Goal: Obtain resource: Download file/media

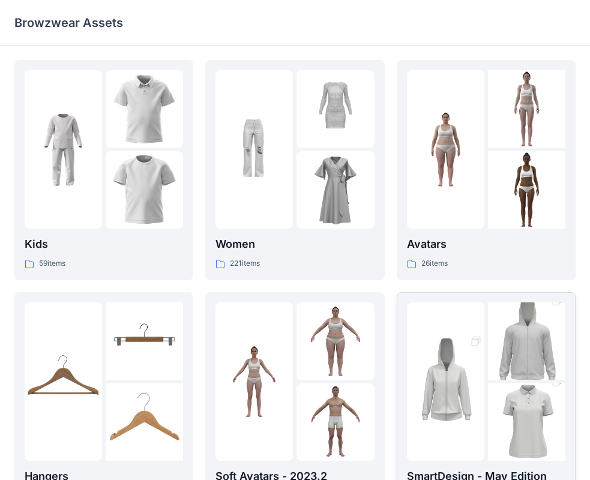
click at [441, 411] on img at bounding box center [445, 381] width 77 height 116
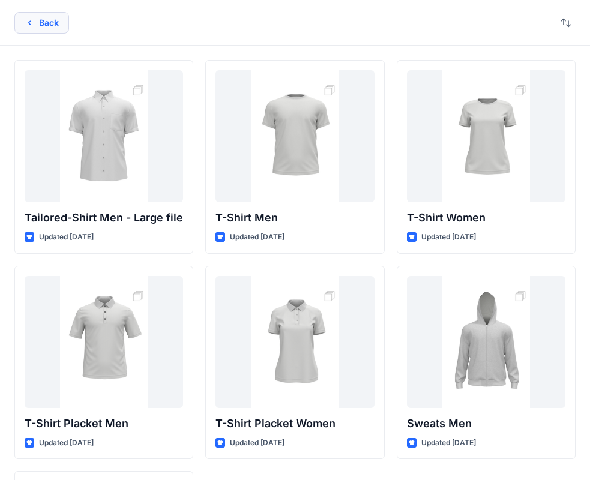
click at [37, 23] on button "Back" at bounding box center [41, 23] width 55 height 22
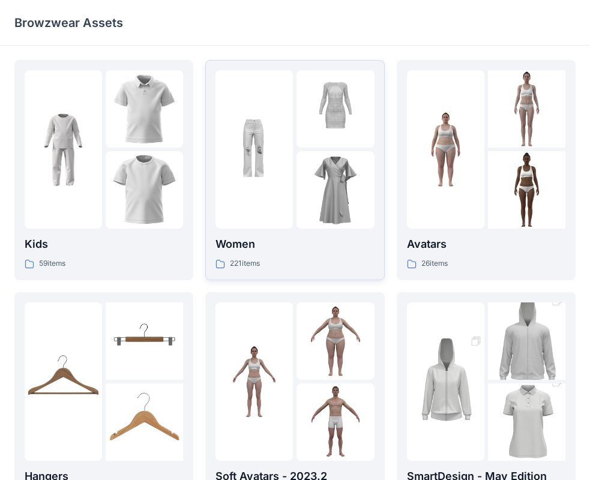
click at [302, 133] on img at bounding box center [334, 108] width 77 height 77
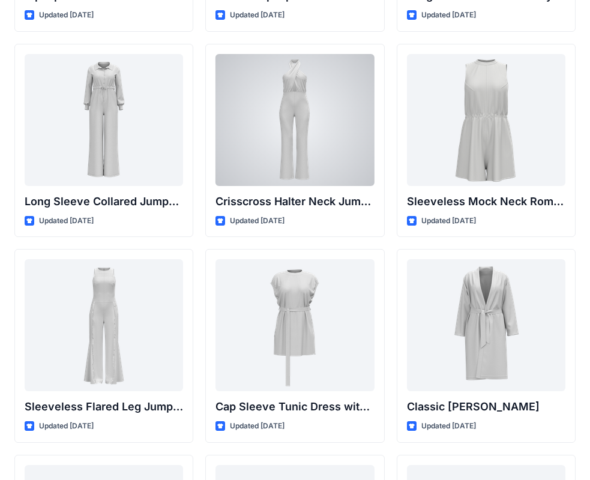
scroll to position [2271, 0]
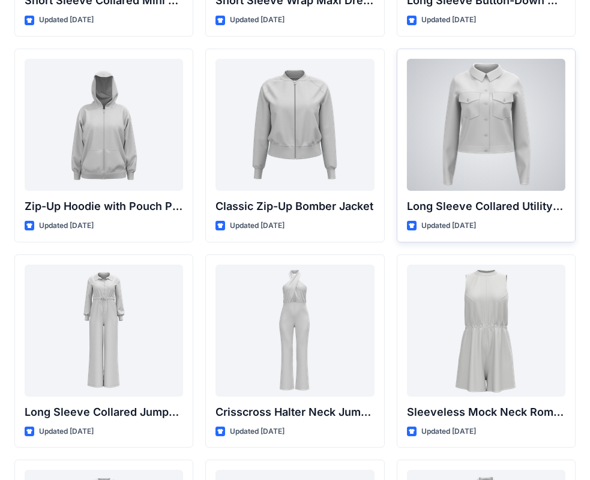
click at [498, 115] on div at bounding box center [486, 125] width 158 height 132
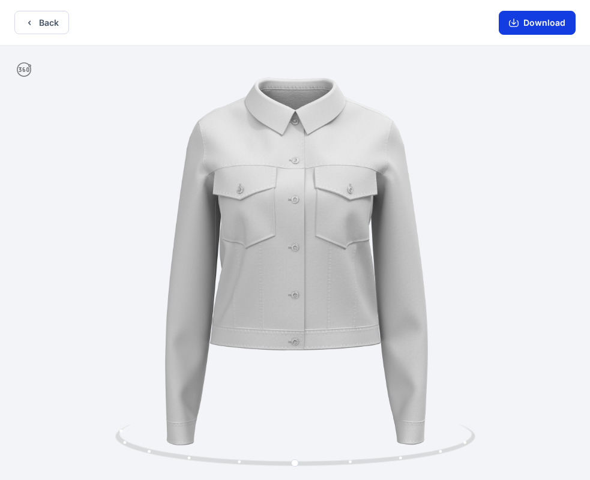
click at [535, 19] on button "Download" at bounding box center [536, 23] width 77 height 24
click at [524, 25] on button "Download" at bounding box center [536, 23] width 77 height 24
click at [47, 29] on button "Back" at bounding box center [41, 22] width 55 height 23
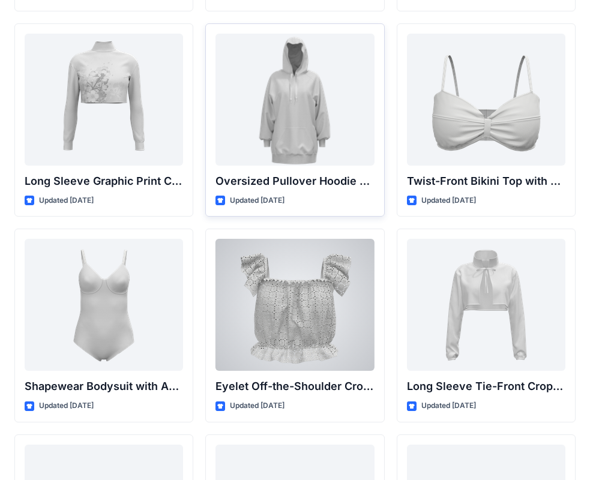
scroll to position [3495, 0]
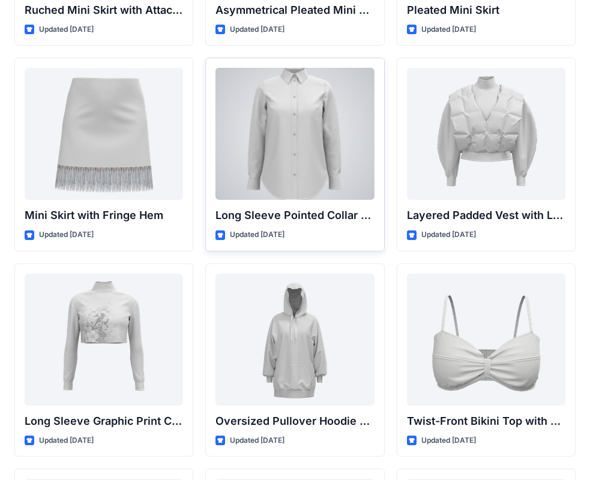
click at [305, 112] on div at bounding box center [294, 134] width 158 height 132
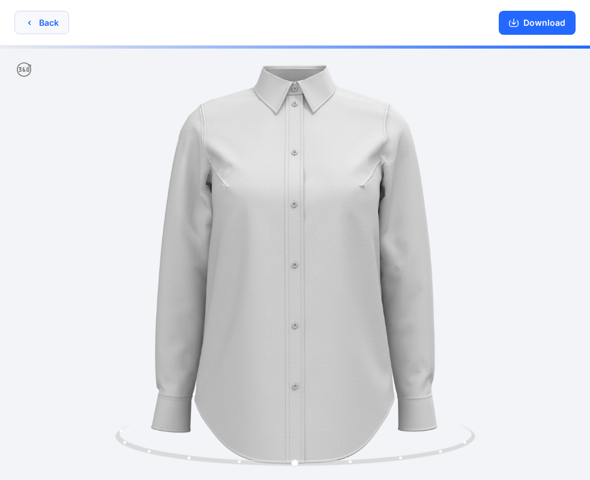
click at [27, 24] on icon "button" at bounding box center [30, 23] width 10 height 10
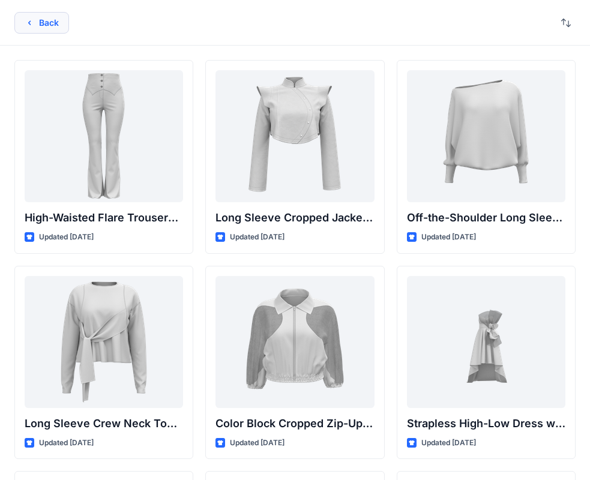
click at [47, 22] on button "Back" at bounding box center [41, 23] width 55 height 22
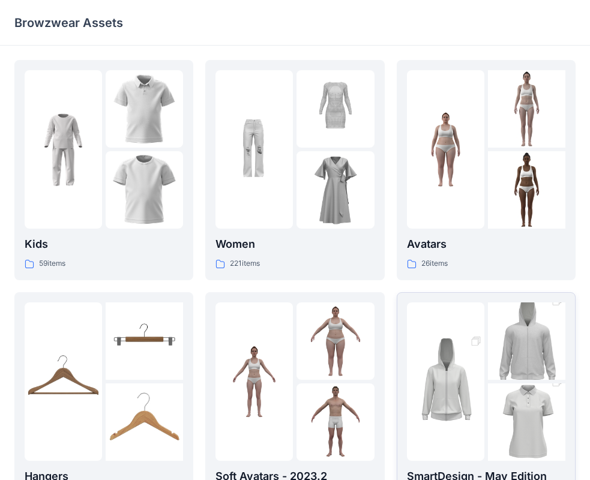
click at [497, 374] on img at bounding box center [526, 341] width 77 height 116
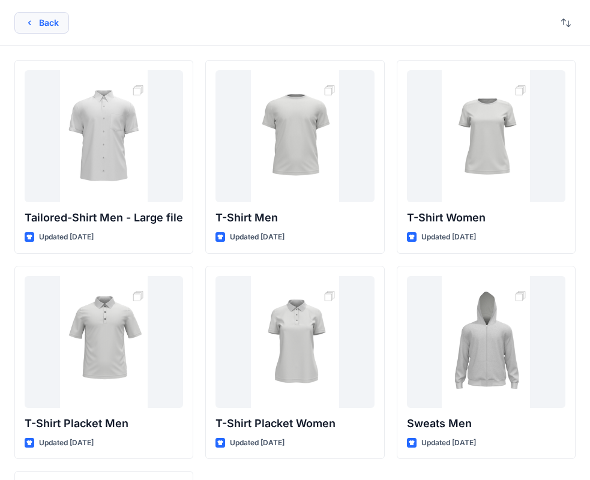
click at [56, 29] on button "Back" at bounding box center [41, 23] width 55 height 22
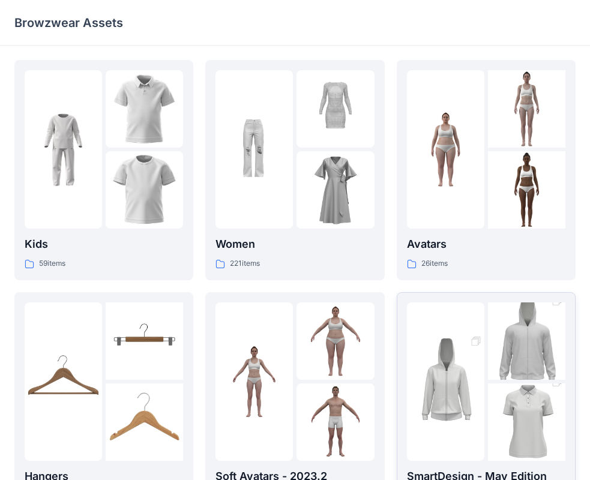
scroll to position [298, 0]
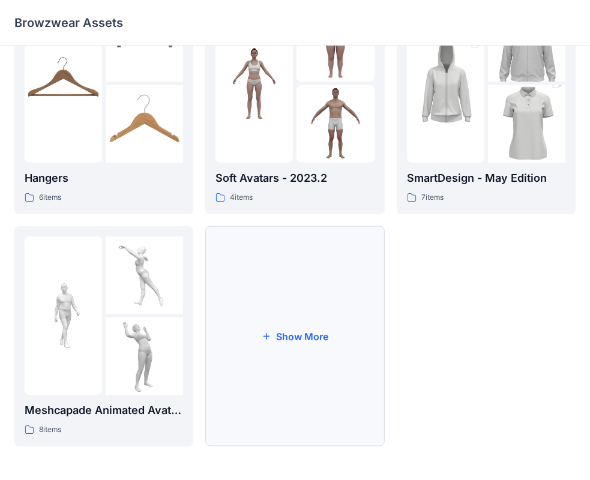
click at [282, 337] on button "Show More" at bounding box center [294, 336] width 179 height 220
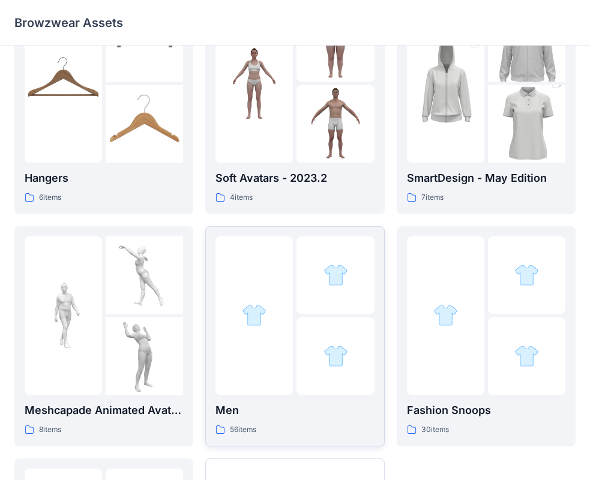
click at [281, 296] on div at bounding box center [253, 315] width 77 height 158
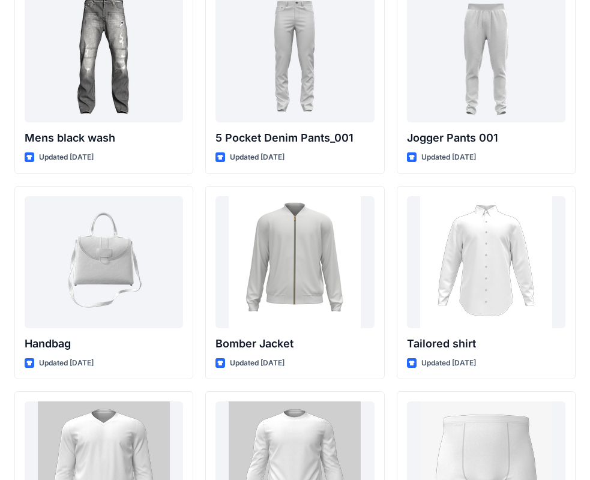
scroll to position [487, 0]
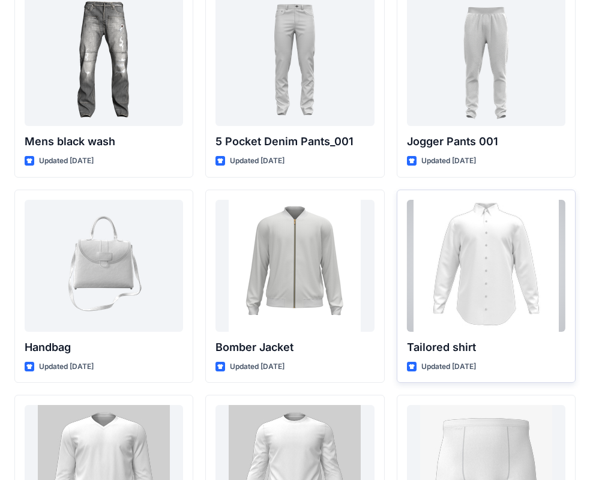
click at [517, 269] on div at bounding box center [486, 266] width 158 height 132
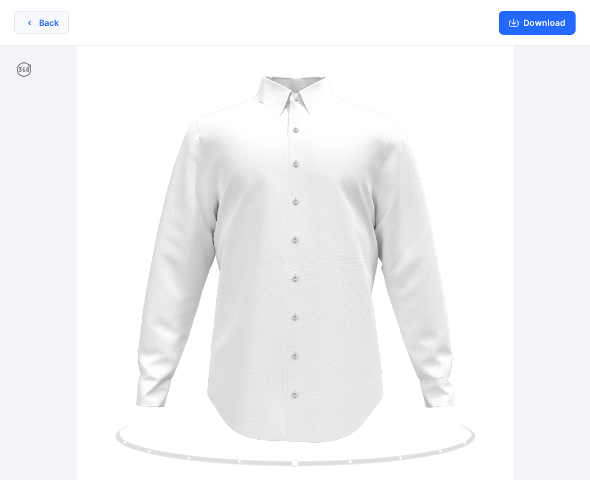
click at [51, 21] on button "Back" at bounding box center [41, 22] width 55 height 23
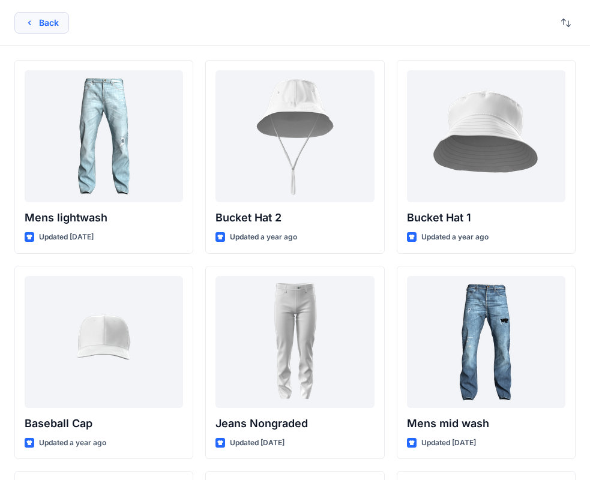
click at [46, 24] on button "Back" at bounding box center [41, 23] width 55 height 22
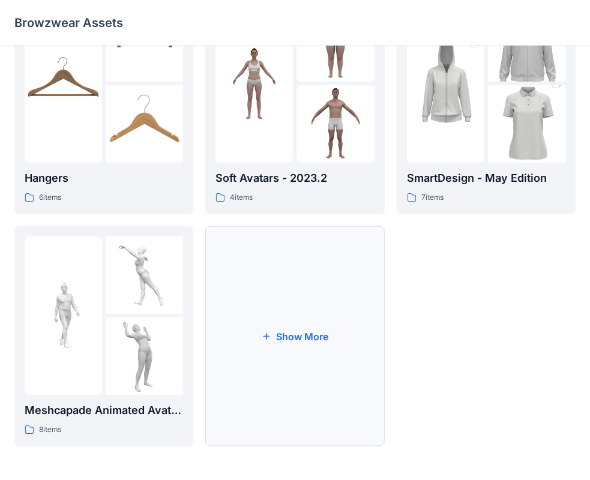
click at [325, 332] on button "Show More" at bounding box center [294, 336] width 179 height 220
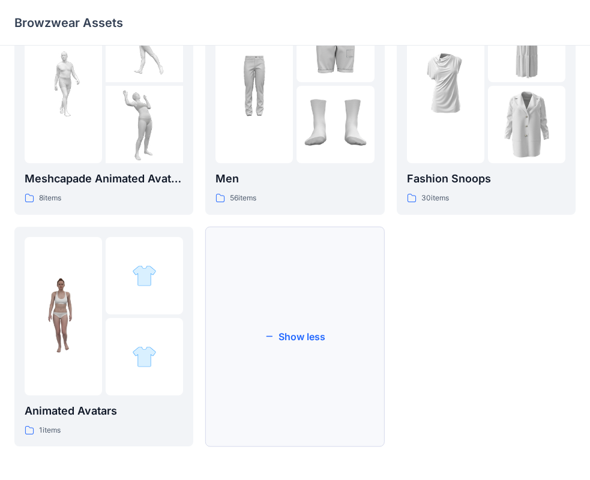
scroll to position [470, 0]
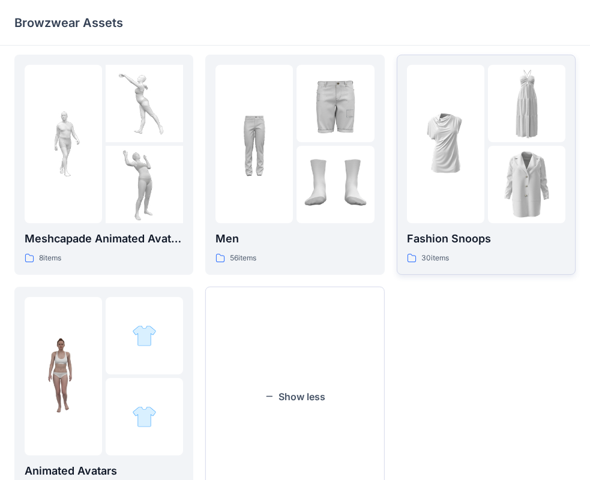
click at [468, 168] on img at bounding box center [445, 143] width 77 height 77
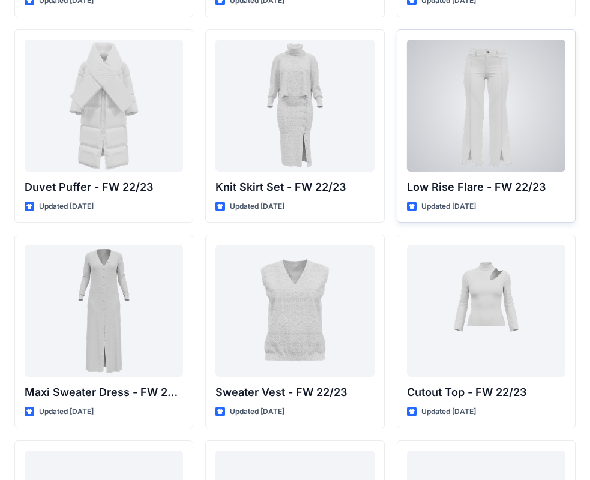
scroll to position [60, 0]
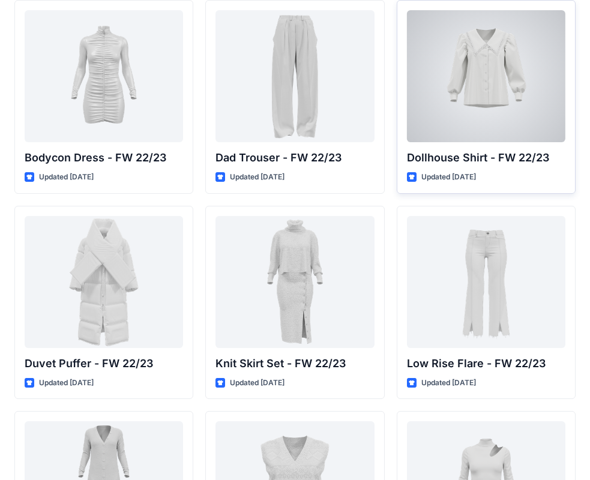
click at [468, 100] on div at bounding box center [486, 76] width 158 height 132
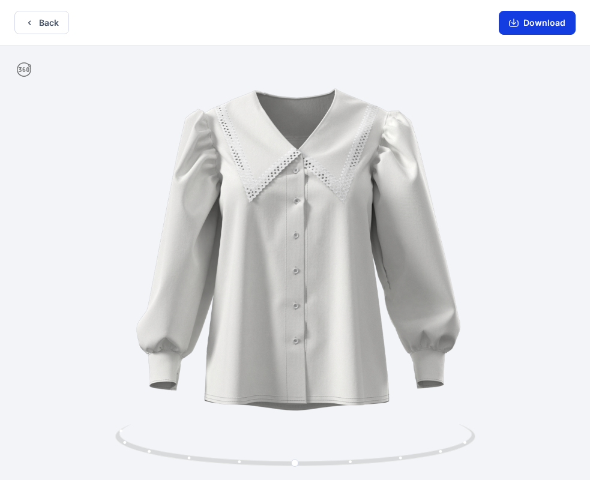
click at [524, 29] on button "Download" at bounding box center [536, 23] width 77 height 24
